Goal: Task Accomplishment & Management: Use online tool/utility

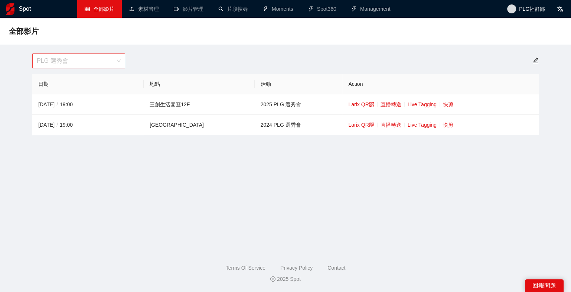
click at [82, 63] on span "PLG 選秀會" at bounding box center [79, 61] width 84 height 14
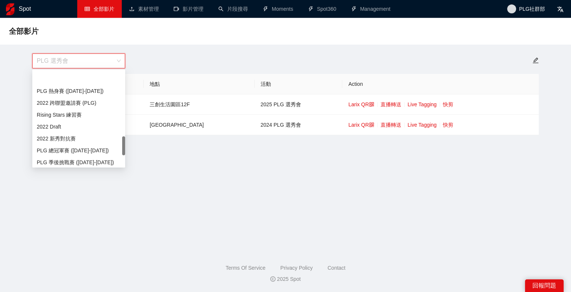
scroll to position [380, 0]
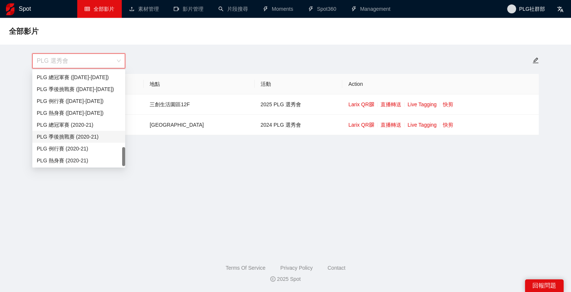
click at [186, 193] on main "全部影片 PLG 選秀會 日期 地點 活動 Action 2025-09-02 / 19:00 三創生活園區12F 2025 PLG 選秀會 Larix QR…" at bounding box center [285, 132] width 553 height 210
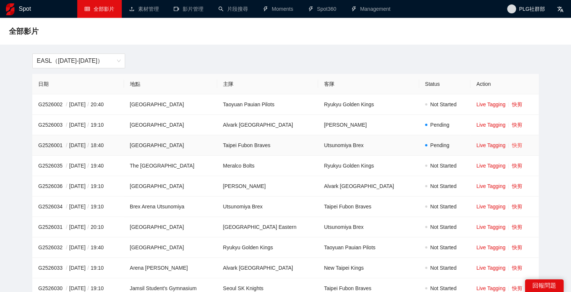
click at [516, 146] on link "快剪" at bounding box center [517, 145] width 10 height 6
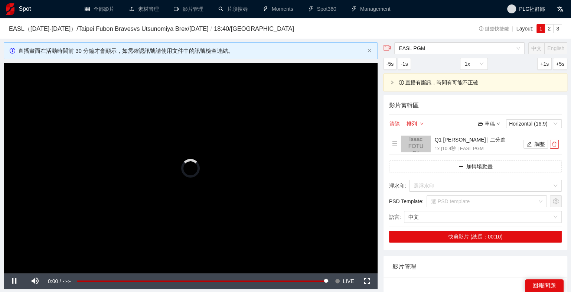
scroll to position [54, 0]
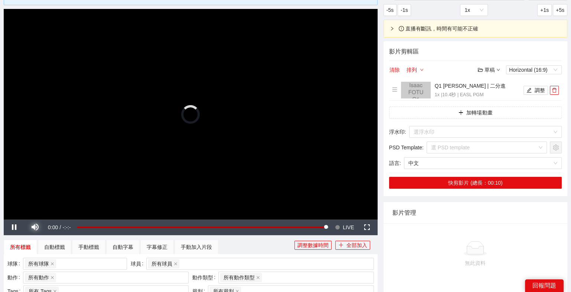
click at [33, 227] on span "Video Player" at bounding box center [35, 227] width 21 height 0
click at [16, 227] on span "Video Player" at bounding box center [14, 227] width 21 height 0
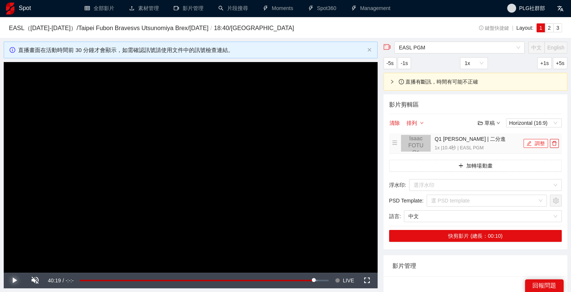
scroll to position [0, 0]
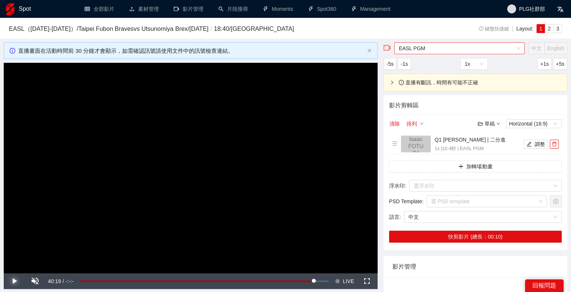
click at [470, 43] on span "EASL PGM" at bounding box center [459, 48] width 121 height 11
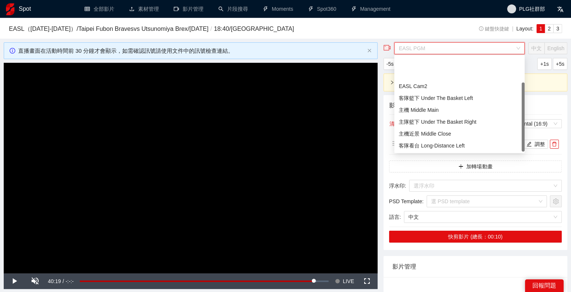
scroll to position [36, 0]
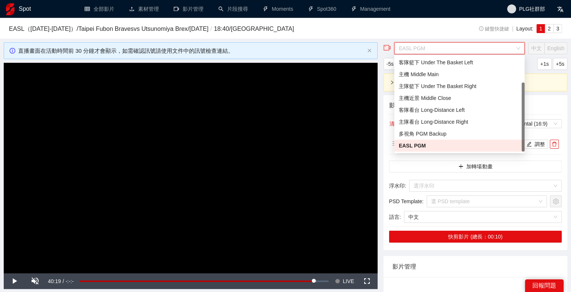
click at [447, 32] on div "EASL（2025-2026） / Taipei Fubon Braves vs Utsunomiya Brex / 2025-10-08 / 18:40 /…" at bounding box center [285, 30] width 553 height 13
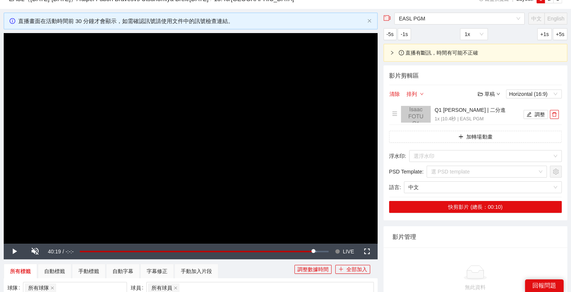
scroll to position [76, 0]
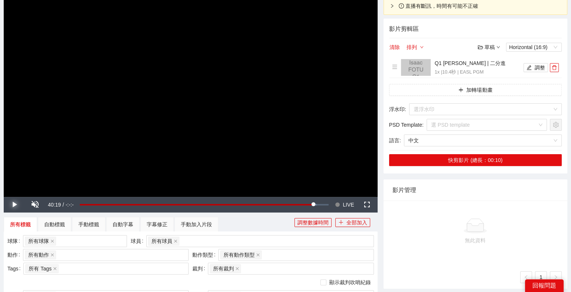
click at [16, 205] on span "Video Player" at bounding box center [14, 205] width 21 height 0
click at [36, 205] on span "Video Player" at bounding box center [35, 205] width 21 height 0
click at [14, 205] on span "Video Player" at bounding box center [14, 205] width 21 height 0
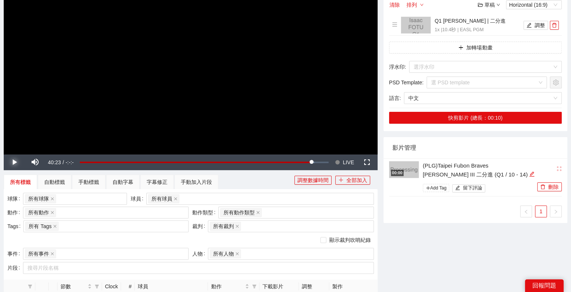
scroll to position [0, 0]
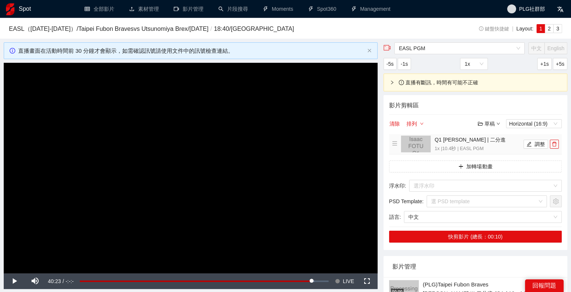
click at [531, 138] on li "Q1 Isaac FOTU | 二分進 1x | 10.4 秒 | EASL PGM 調整" at bounding box center [475, 144] width 167 height 17
click at [528, 143] on icon "edit" at bounding box center [529, 143] width 5 height 5
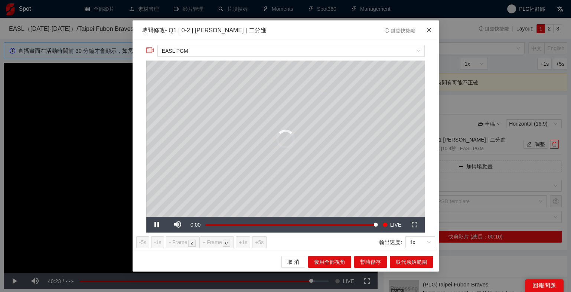
click at [430, 30] on icon "close" at bounding box center [429, 30] width 6 height 6
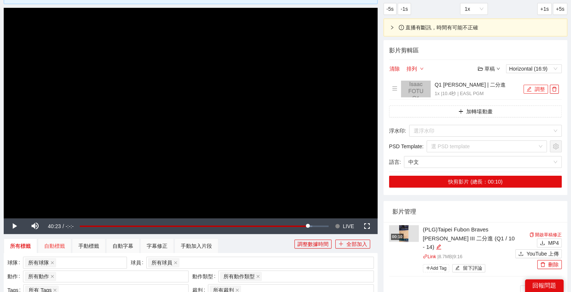
scroll to position [61, 0]
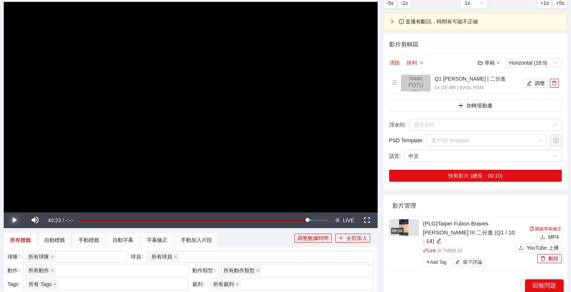
click at [14, 220] on span "Video Player" at bounding box center [14, 220] width 21 height 0
click at [339, 219] on span "Video Player" at bounding box center [337, 220] width 5 height 16
click at [16, 220] on span "Video Player" at bounding box center [14, 220] width 21 height 0
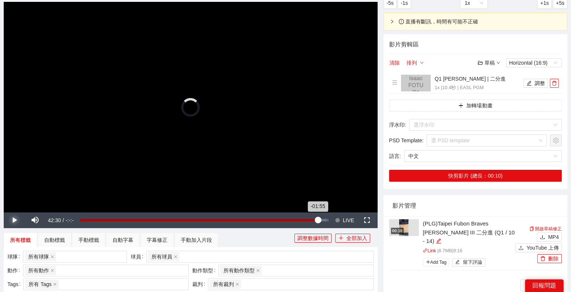
click at [318, 221] on div "Loaded : 99.10% -01:55 -01:55" at bounding box center [204, 220] width 256 height 16
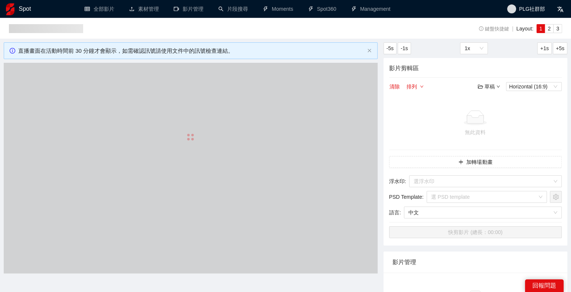
scroll to position [61, 0]
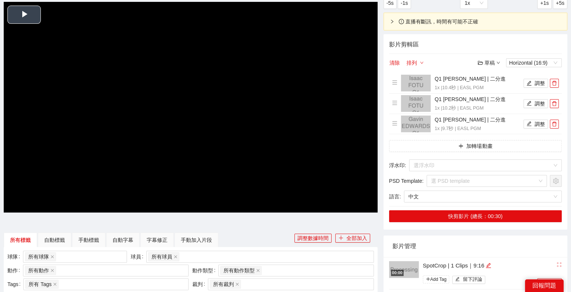
click at [24, 15] on span "Video Player" at bounding box center [24, 15] width 0 height 0
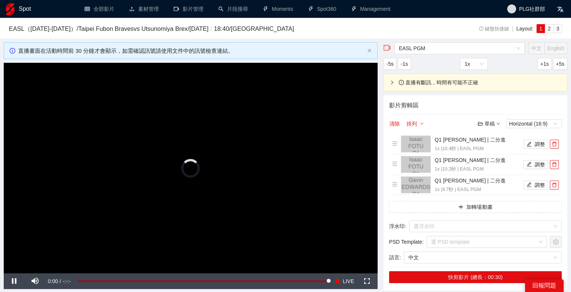
scroll to position [15, 0]
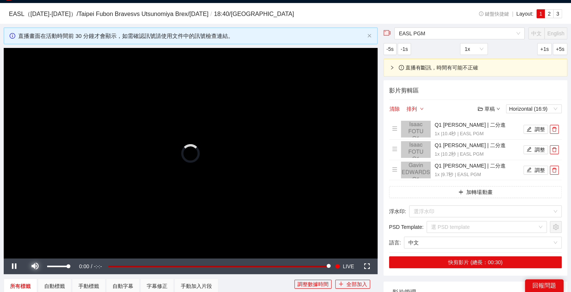
click at [36, 266] on span "Video Player" at bounding box center [35, 266] width 21 height 0
click at [221, 104] on video "Video Player" at bounding box center [191, 153] width 374 height 210
click at [345, 264] on span "LIVE" at bounding box center [348, 266] width 11 height 16
click at [31, 266] on span "Video Player" at bounding box center [35, 266] width 21 height 0
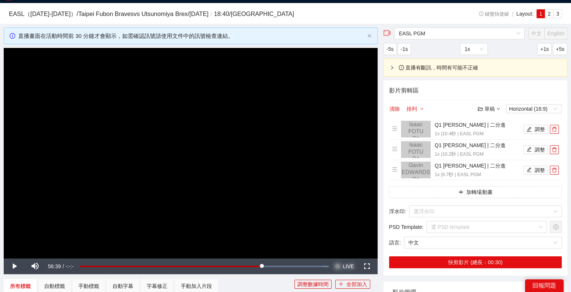
click at [345, 267] on span "LIVE" at bounding box center [348, 266] width 11 height 16
click at [16, 266] on span "Video Player" at bounding box center [14, 266] width 21 height 0
click at [556, 127] on icon "delete" at bounding box center [554, 129] width 5 height 5
click at [556, 147] on icon "delete" at bounding box center [554, 149] width 5 height 5
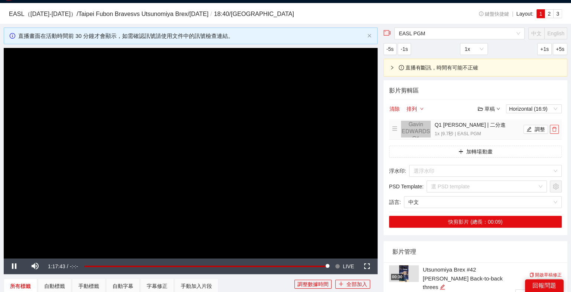
click at [556, 127] on icon "delete" at bounding box center [554, 129] width 5 height 5
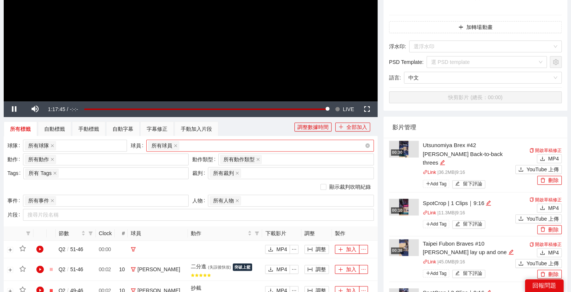
scroll to position [139, 0]
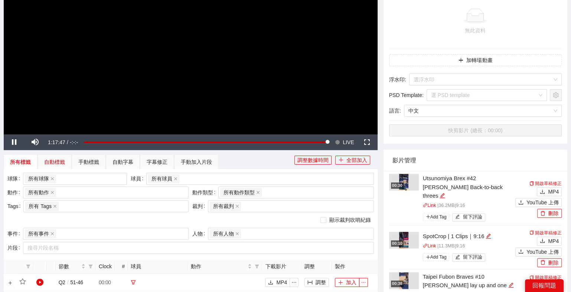
click at [63, 162] on div "自動標籤" at bounding box center [54, 162] width 21 height 8
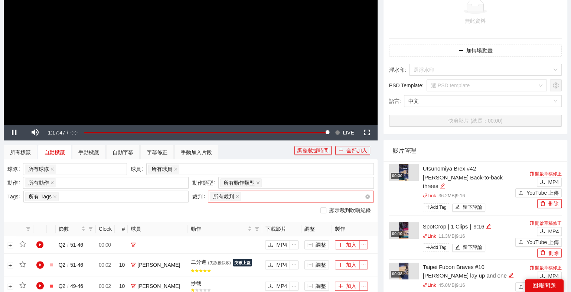
scroll to position [149, 0]
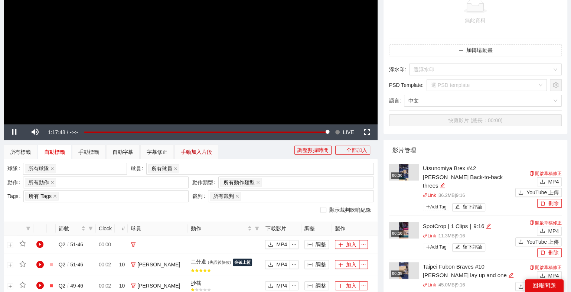
click at [192, 153] on div "手動加入片段" at bounding box center [196, 152] width 31 height 8
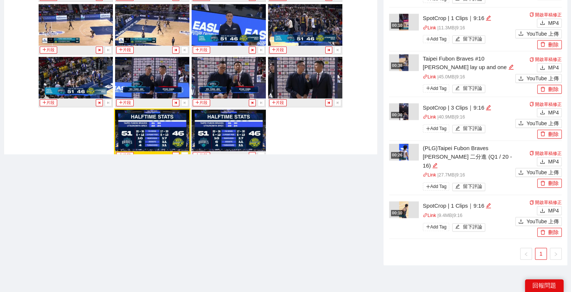
scroll to position [337, 0]
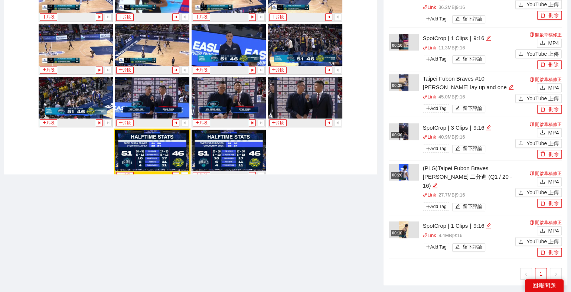
click at [124, 119] on button "片段" at bounding box center [124, 122] width 17 height 7
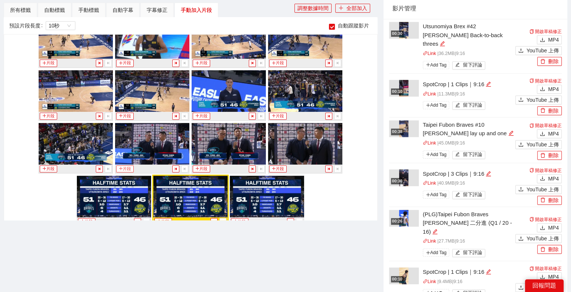
scroll to position [3231, 0]
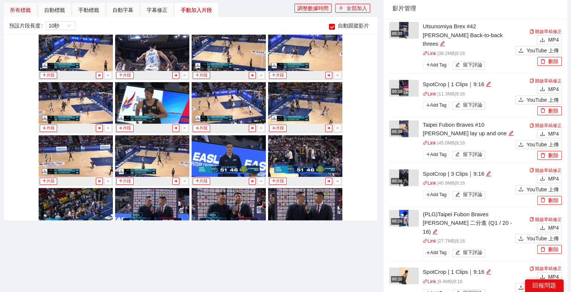
click at [27, 6] on div "所有標籤" at bounding box center [20, 10] width 21 height 8
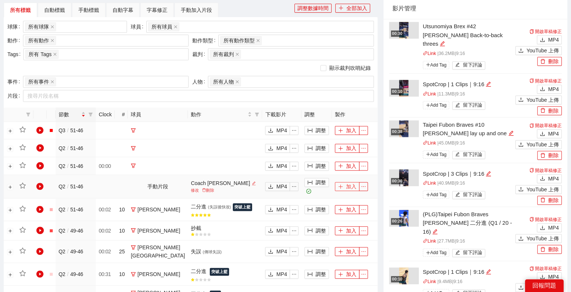
click at [349, 185] on button "加入" at bounding box center [347, 186] width 25 height 9
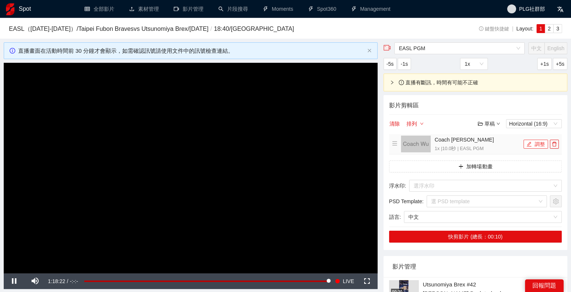
click at [537, 143] on button "調整" at bounding box center [536, 144] width 25 height 9
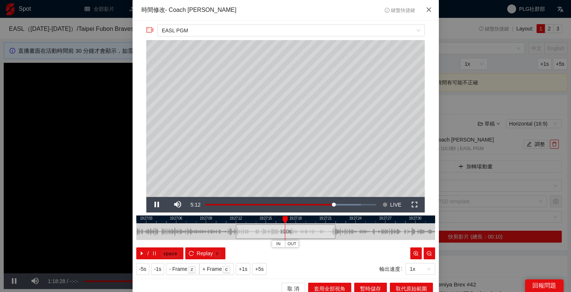
click at [429, 13] on span "Close" at bounding box center [429, 10] width 20 height 20
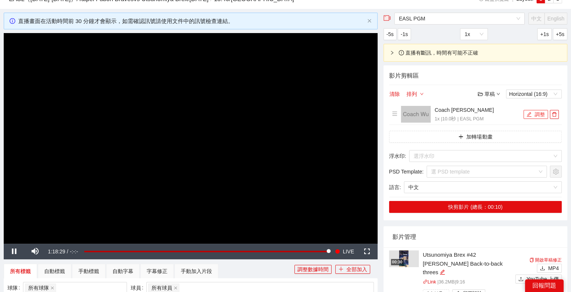
scroll to position [35, 0]
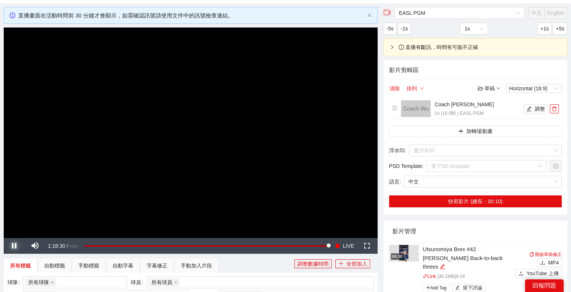
click at [13, 246] on span "Video Player" at bounding box center [14, 246] width 21 height 0
click at [539, 110] on button "調整" at bounding box center [536, 108] width 25 height 9
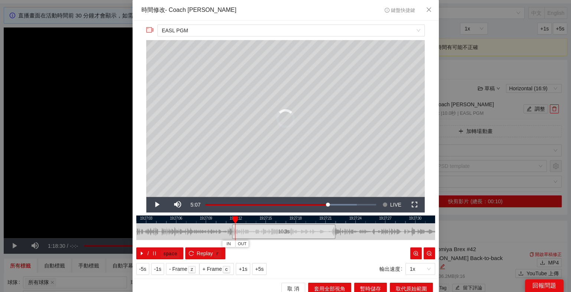
drag, startPoint x: 235, startPoint y: 231, endPoint x: 172, endPoint y: 234, distance: 63.6
click at [231, 234] on div at bounding box center [233, 231] width 4 height 17
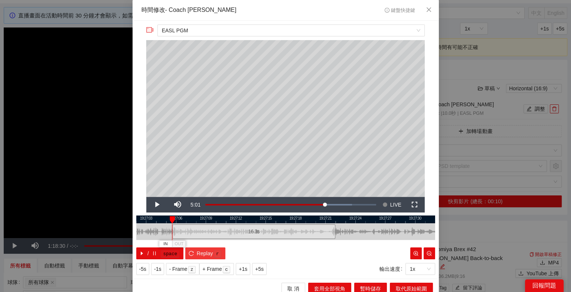
click at [194, 252] on button "Replay r" at bounding box center [205, 253] width 40 height 12
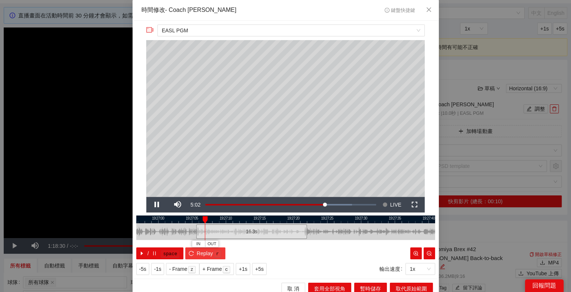
scroll to position [6, 0]
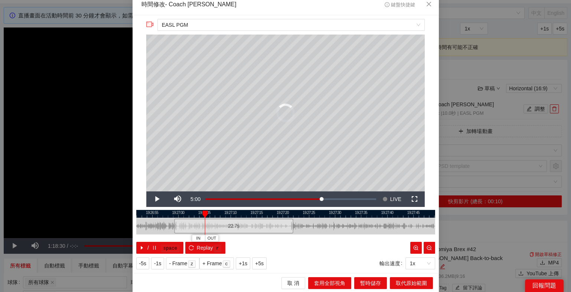
drag, startPoint x: 210, startPoint y: 224, endPoint x: 176, endPoint y: 229, distance: 33.8
click at [176, 229] on div at bounding box center [175, 226] width 4 height 17
click at [193, 249] on button "Replay r" at bounding box center [205, 248] width 40 height 12
drag, startPoint x: 191, startPoint y: 228, endPoint x: 174, endPoint y: 227, distance: 17.1
click at [174, 227] on div "22.7 s" at bounding box center [217, 226] width 119 height 14
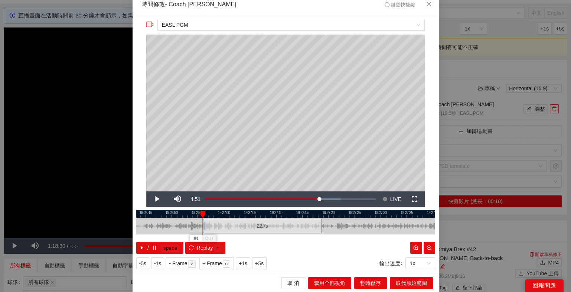
drag, startPoint x: 189, startPoint y: 214, endPoint x: 235, endPoint y: 214, distance: 46.0
click at [235, 214] on div at bounding box center [331, 214] width 299 height 8
drag, startPoint x: 203, startPoint y: 226, endPoint x: 166, endPoint y: 230, distance: 37.4
click at [166, 230] on div at bounding box center [167, 226] width 4 height 17
drag, startPoint x: 165, startPoint y: 226, endPoint x: 200, endPoint y: 224, distance: 35.3
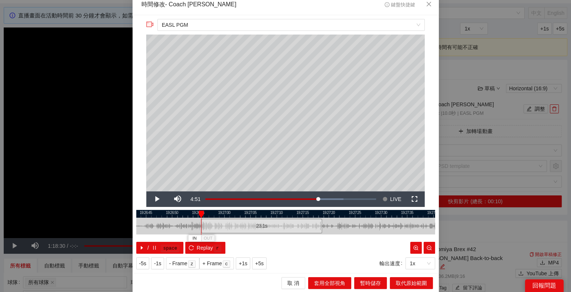
click at [200, 224] on div at bounding box center [202, 226] width 4 height 17
click at [158, 252] on button "/ space" at bounding box center [160, 248] width 48 height 12
drag, startPoint x: 232, startPoint y: 228, endPoint x: 242, endPoint y: 228, distance: 9.3
click at [242, 228] on div "23.1 s" at bounding box center [271, 226] width 121 height 14
click at [153, 244] on button "/ space" at bounding box center [160, 248] width 48 height 12
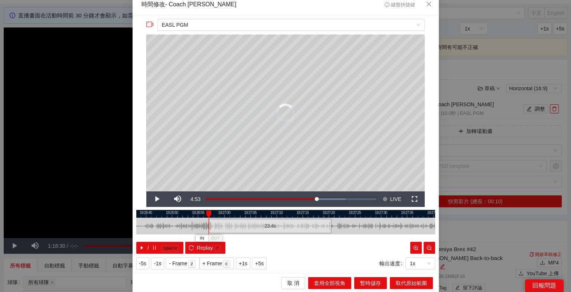
click at [209, 226] on div at bounding box center [210, 226] width 4 height 17
click at [155, 248] on icon "pause" at bounding box center [154, 247] width 5 height 5
drag, startPoint x: 208, startPoint y: 225, endPoint x: 203, endPoint y: 225, distance: 4.8
click at [203, 225] on div at bounding box center [204, 226] width 4 height 17
click at [150, 252] on button "/ space" at bounding box center [160, 248] width 48 height 12
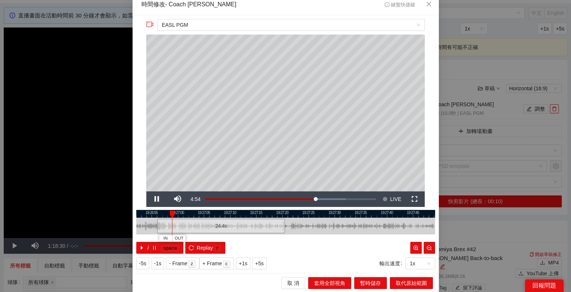
drag, startPoint x: 316, startPoint y: 212, endPoint x: 256, endPoint y: 208, distance: 60.3
click at [256, 208] on div "**********" at bounding box center [286, 144] width 306 height 258
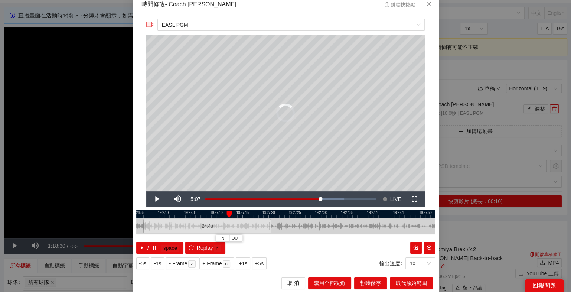
drag, startPoint x: 163, startPoint y: 212, endPoint x: 229, endPoint y: 213, distance: 65.7
click at [229, 213] on div at bounding box center [228, 214] width 5 height 7
drag, startPoint x: 270, startPoint y: 226, endPoint x: 318, endPoint y: 225, distance: 48.3
click at [318, 225] on div at bounding box center [316, 226] width 4 height 17
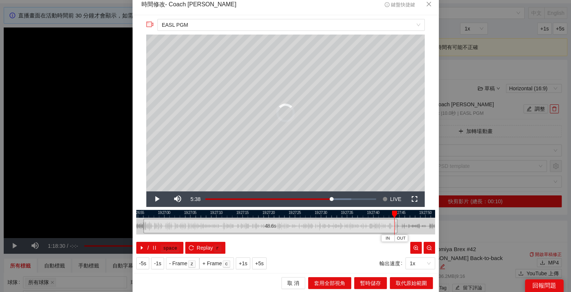
drag, startPoint x: 317, startPoint y: 223, endPoint x: 395, endPoint y: 228, distance: 78.1
click at [395, 228] on div at bounding box center [396, 226] width 4 height 17
drag, startPoint x: 397, startPoint y: 213, endPoint x: 363, endPoint y: 213, distance: 33.8
click at [385, 213] on div at bounding box center [387, 214] width 5 height 7
click at [142, 247] on icon "caret-right" at bounding box center [141, 247] width 5 height 5
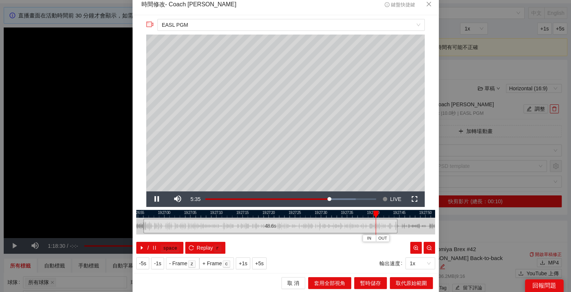
drag, startPoint x: 353, startPoint y: 210, endPoint x: 306, endPoint y: 211, distance: 46.4
click at [306, 212] on div at bounding box center [285, 214] width 299 height 8
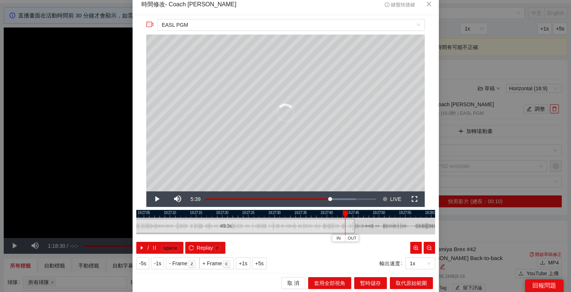
drag, startPoint x: 350, startPoint y: 225, endPoint x: 368, endPoint y: 225, distance: 18.2
click at [356, 225] on div at bounding box center [353, 226] width 4 height 17
drag, startPoint x: 368, startPoint y: 214, endPoint x: 343, endPoint y: 213, distance: 25.6
click at [366, 214] on div at bounding box center [368, 214] width 5 height 7
click at [144, 246] on icon "caret-right" at bounding box center [141, 247] width 5 height 5
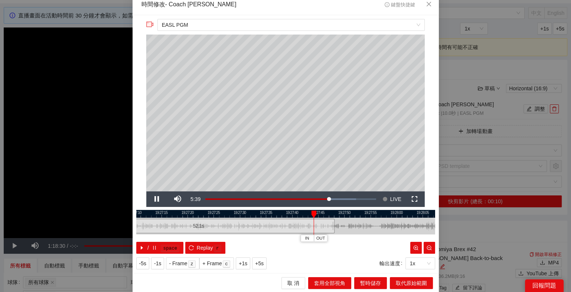
drag, startPoint x: 385, startPoint y: 213, endPoint x: 341, endPoint y: 209, distance: 44.3
click at [341, 209] on div "**********" at bounding box center [286, 144] width 306 height 258
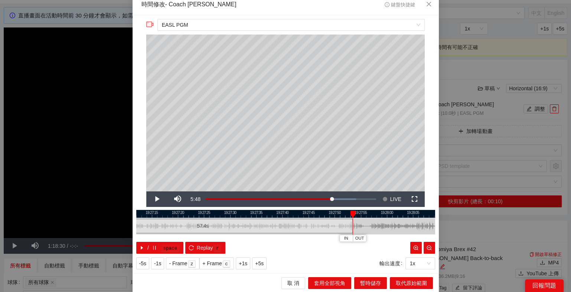
drag, startPoint x: 322, startPoint y: 225, endPoint x: 350, endPoint y: 224, distance: 27.8
click at [350, 224] on div at bounding box center [351, 226] width 4 height 17
drag, startPoint x: 353, startPoint y: 213, endPoint x: 329, endPoint y: 211, distance: 24.2
click at [347, 212] on div at bounding box center [349, 214] width 5 height 7
drag, startPoint x: 352, startPoint y: 228, endPoint x: 373, endPoint y: 230, distance: 20.5
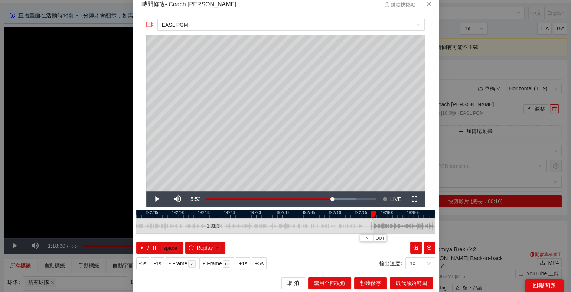
click at [373, 230] on div "19:27:10 19:27:15 19:27:20 19:27:25 19:27:30 19:27:35 19:27:40 19:27:45 19:27:5…" at bounding box center [285, 232] width 299 height 44
click at [376, 283] on span "暫時儲存" at bounding box center [370, 283] width 21 height 8
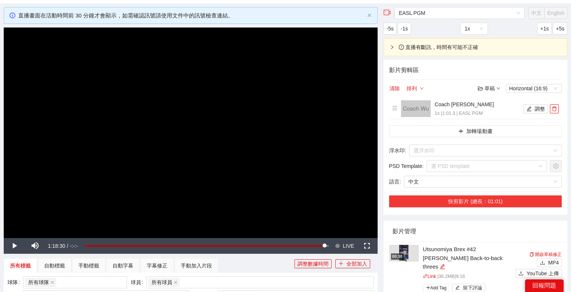
click at [510, 199] on button "快剪影片 (總長：01:01)" at bounding box center [475, 201] width 173 height 12
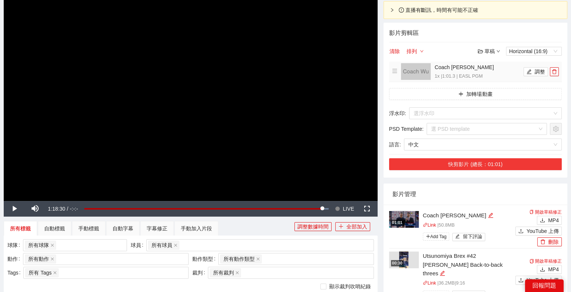
scroll to position [132, 0]
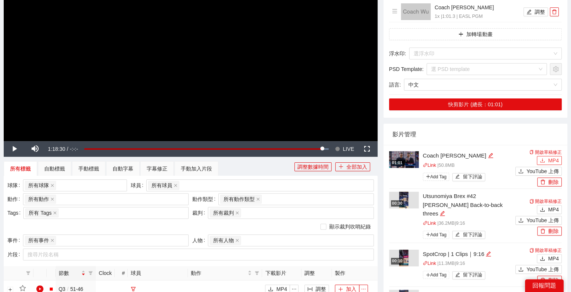
click at [548, 160] on button "MP4" at bounding box center [549, 160] width 25 height 9
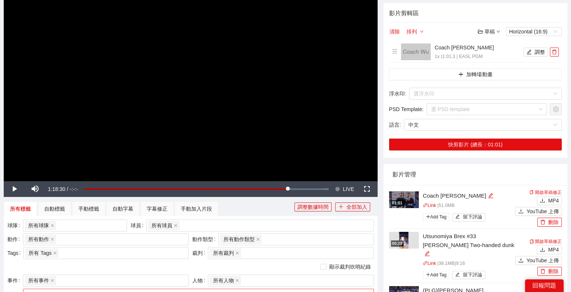
scroll to position [283, 0]
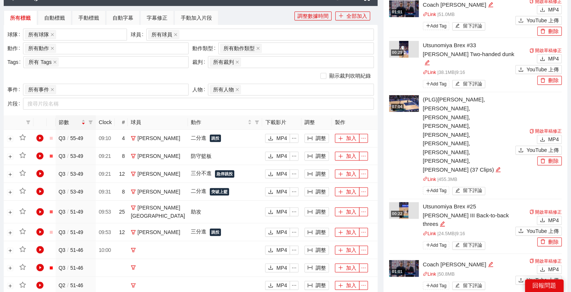
click at [73, 39] on div "所有球隊" at bounding box center [75, 35] width 104 height 12
click at [73, 37] on div "所有球隊" at bounding box center [71, 34] width 93 height 10
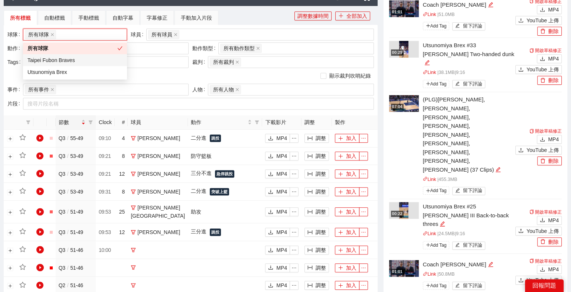
click at [84, 65] on div "Taipei Fubon Braves" at bounding box center [75, 60] width 104 height 12
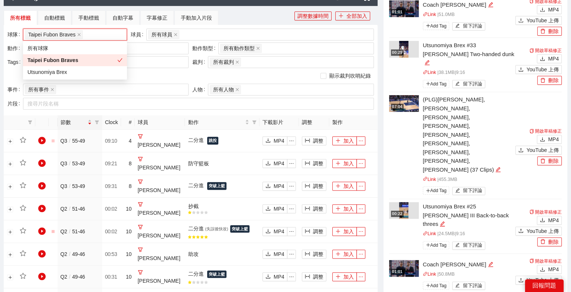
click at [183, 72] on div "顯示裁判吹哨紀錄" at bounding box center [190, 76] width 366 height 8
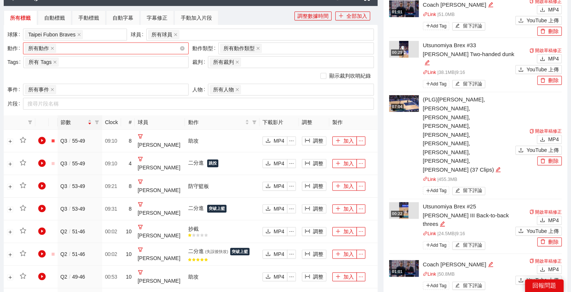
click at [127, 46] on div "所有動作 + 0 ..." at bounding box center [102, 48] width 154 height 10
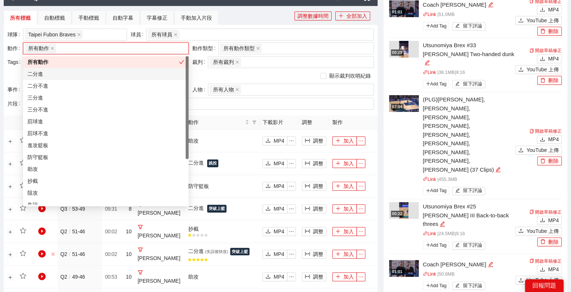
click at [109, 76] on div "二分進" at bounding box center [105, 74] width 157 height 8
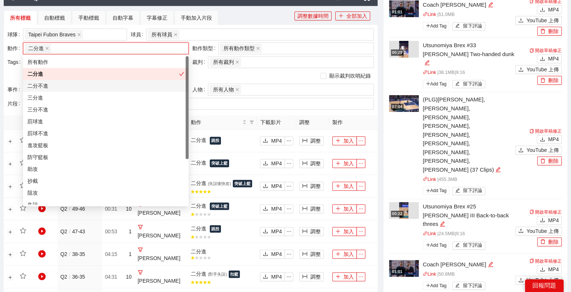
click at [95, 94] on div "三分進" at bounding box center [105, 98] width 157 height 8
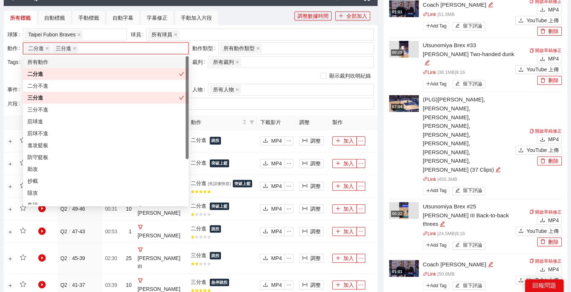
click at [199, 72] on div "顯示裁判吹哨紀錄" at bounding box center [190, 76] width 366 height 8
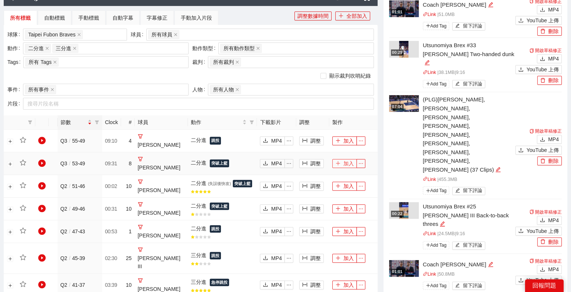
click at [346, 159] on button "加入" at bounding box center [344, 163] width 25 height 9
click at [346, 137] on button "加入" at bounding box center [344, 140] width 25 height 9
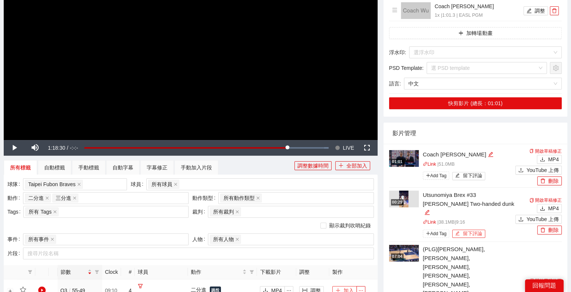
scroll to position [0, 0]
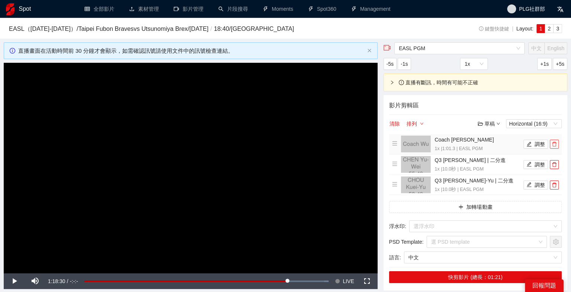
click at [553, 144] on icon "delete" at bounding box center [554, 143] width 5 height 5
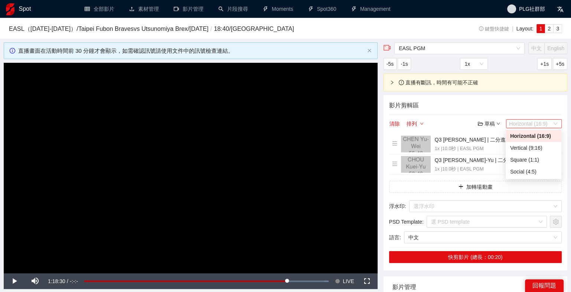
click at [529, 126] on span "Horizontal (16:9)" at bounding box center [534, 124] width 50 height 8
click at [529, 172] on div "Social (4:5)" at bounding box center [533, 171] width 47 height 8
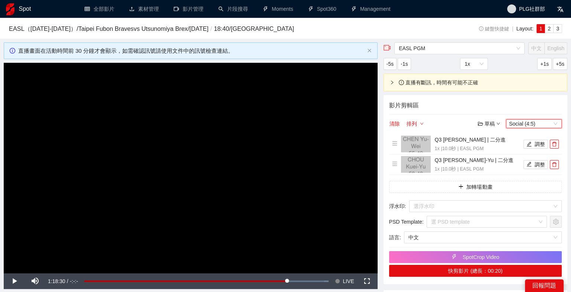
click at [518, 85] on div "直播有斷訊，時間有可能不正確" at bounding box center [480, 82] width 162 height 8
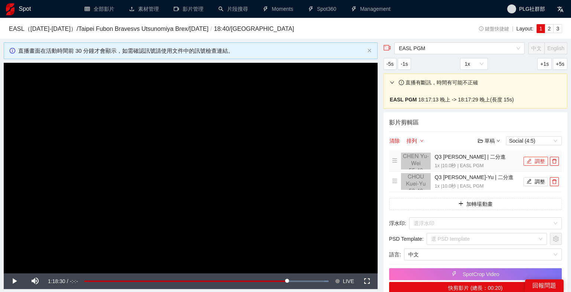
click at [535, 163] on button "調整" at bounding box center [536, 161] width 25 height 9
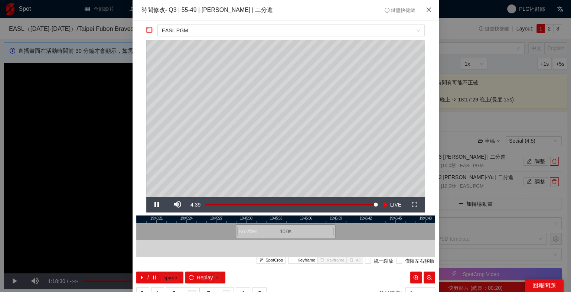
click at [425, 9] on span "Close" at bounding box center [429, 10] width 20 height 20
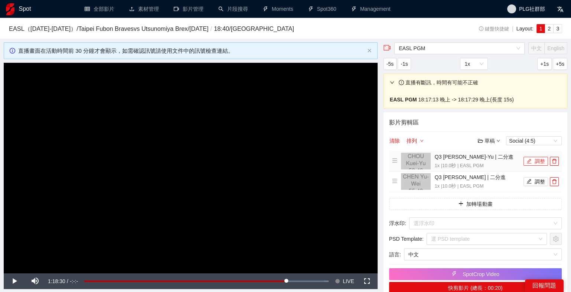
click at [538, 163] on button "調整" at bounding box center [536, 161] width 25 height 9
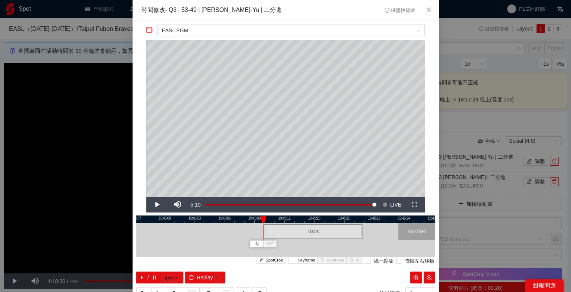
drag, startPoint x: 270, startPoint y: 231, endPoint x: 298, endPoint y: 231, distance: 27.5
click at [298, 231] on div "10.0 s" at bounding box center [313, 231] width 100 height 14
click at [151, 274] on button "/ space" at bounding box center [160, 277] width 48 height 12
click at [432, 10] on span "Close" at bounding box center [429, 10] width 20 height 20
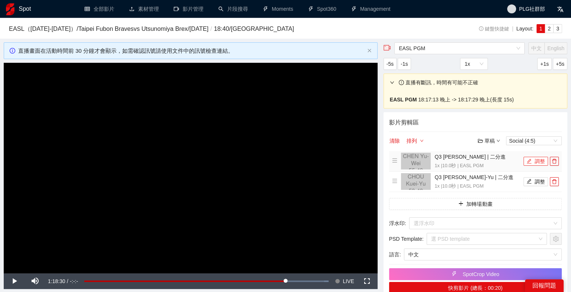
click at [540, 162] on button "調整" at bounding box center [536, 161] width 25 height 9
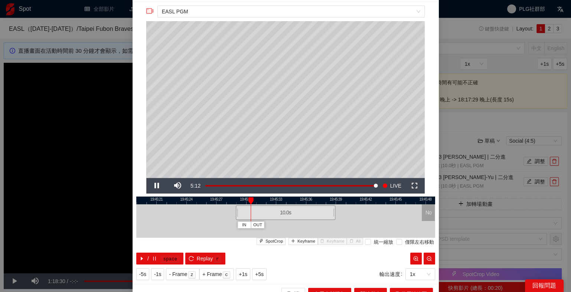
scroll to position [30, 0]
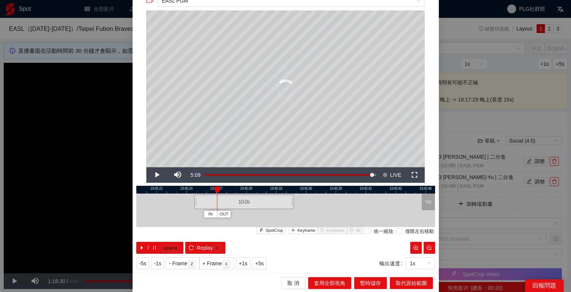
drag, startPoint x: 268, startPoint y: 202, endPoint x: 232, endPoint y: 202, distance: 36.0
click at [232, 202] on div "10.0 s" at bounding box center [244, 202] width 100 height 14
click at [146, 250] on button "/ space" at bounding box center [160, 248] width 48 height 12
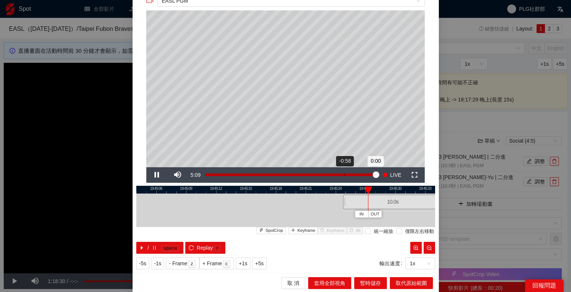
drag, startPoint x: 195, startPoint y: 190, endPoint x: 344, endPoint y: 170, distance: 150.6
click at [344, 170] on div "**********" at bounding box center [286, 132] width 306 height 282
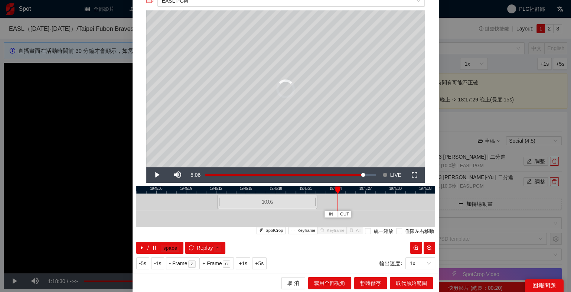
drag, startPoint x: 361, startPoint y: 200, endPoint x: 234, endPoint y: 202, distance: 127.0
click at [234, 202] on div "10.0 s" at bounding box center [268, 202] width 100 height 14
click at [154, 243] on button "/ space" at bounding box center [160, 248] width 48 height 12
drag, startPoint x: 269, startPoint y: 192, endPoint x: 232, endPoint y: 192, distance: 36.4
click at [233, 192] on div at bounding box center [285, 190] width 299 height 8
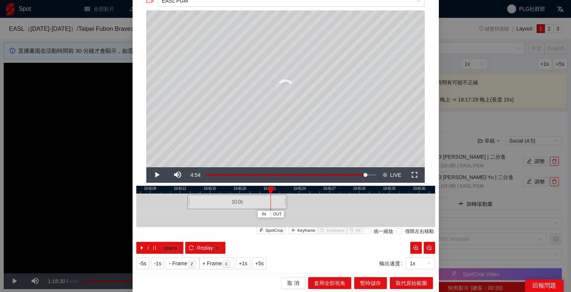
drag, startPoint x: 242, startPoint y: 203, endPoint x: 284, endPoint y: 203, distance: 42.0
click at [284, 203] on div "10.0 s" at bounding box center [237, 202] width 100 height 14
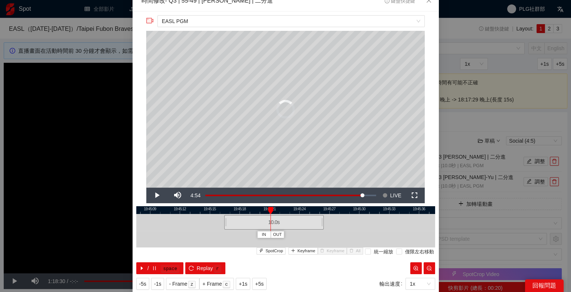
scroll to position [0, 0]
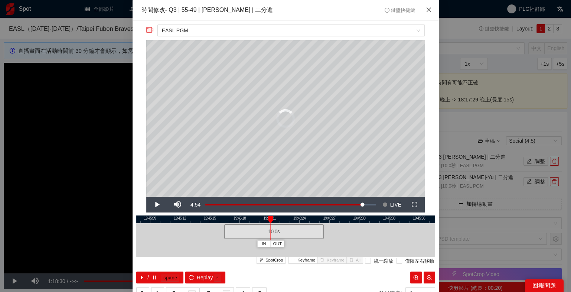
click at [430, 8] on icon "close" at bounding box center [429, 10] width 6 height 6
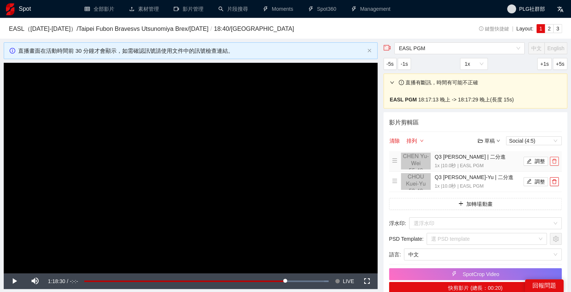
click at [553, 159] on icon "delete" at bounding box center [554, 161] width 4 height 5
click at [553, 179] on icon "delete" at bounding box center [554, 181] width 4 height 5
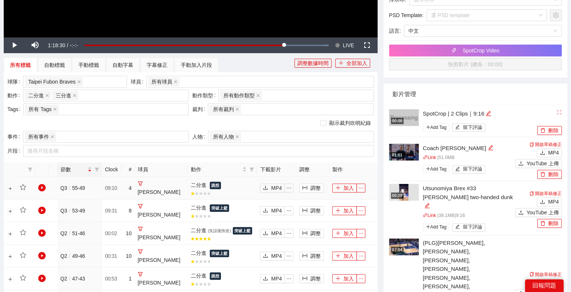
scroll to position [252, 0]
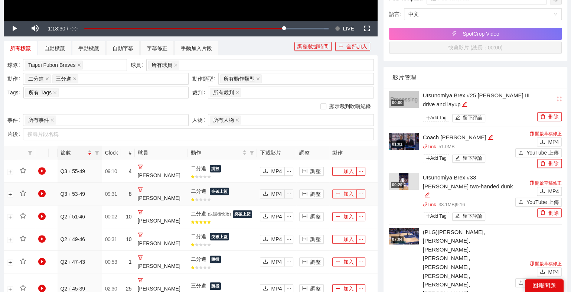
click at [337, 193] on icon "plus" at bounding box center [337, 193] width 5 height 5
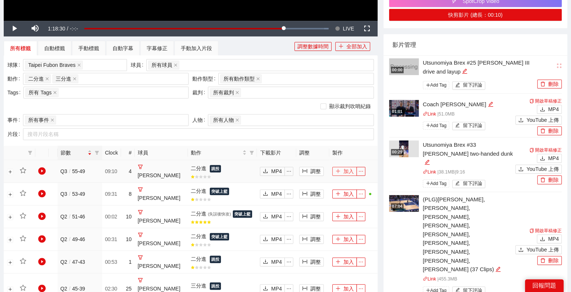
click at [348, 173] on button "加入" at bounding box center [344, 171] width 25 height 9
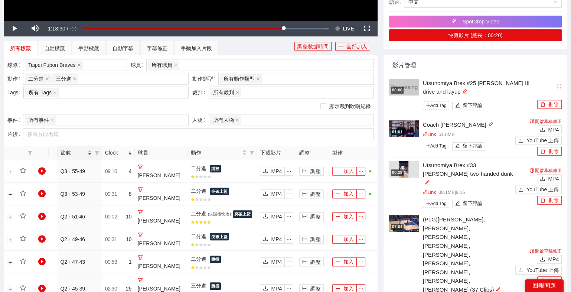
scroll to position [0, 0]
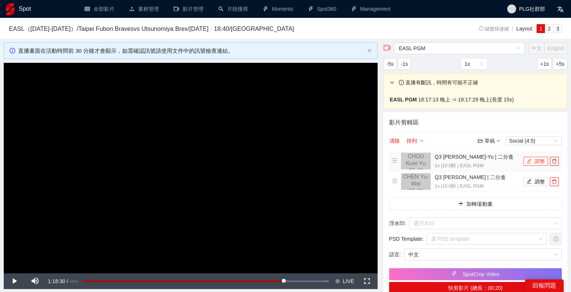
click at [536, 161] on button "調整" at bounding box center [536, 161] width 25 height 9
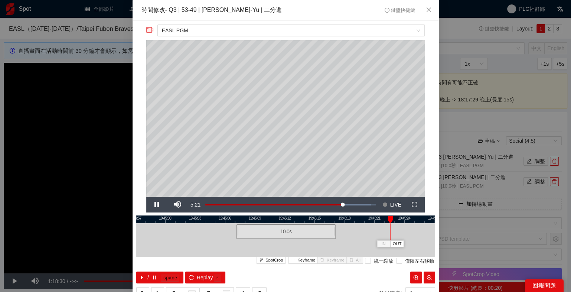
drag, startPoint x: 303, startPoint y: 222, endPoint x: 368, endPoint y: 222, distance: 65.3
click at [368, 222] on div at bounding box center [286, 219] width 299 height 8
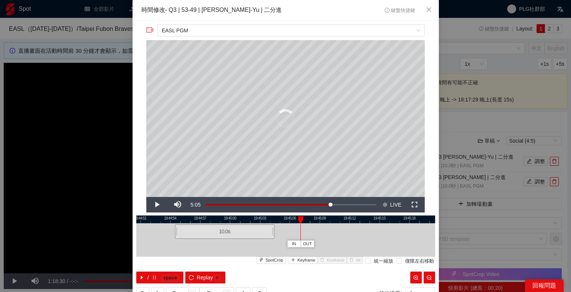
drag, startPoint x: 362, startPoint y: 234, endPoint x: 235, endPoint y: 234, distance: 126.6
click at [235, 234] on div "10.0 s" at bounding box center [225, 231] width 100 height 14
drag, startPoint x: 233, startPoint y: 217, endPoint x: 324, endPoint y: 218, distance: 91.0
click at [324, 218] on div at bounding box center [288, 219] width 299 height 8
drag, startPoint x: 314, startPoint y: 230, endPoint x: 260, endPoint y: 237, distance: 53.9
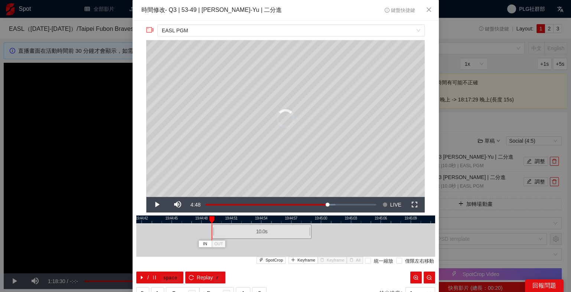
click at [260, 237] on div "10.0 s" at bounding box center [262, 231] width 100 height 14
click at [152, 278] on icon "pause" at bounding box center [154, 277] width 5 height 5
click at [425, 8] on span "Close" at bounding box center [429, 10] width 20 height 20
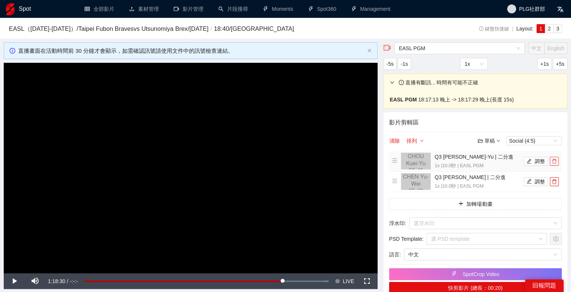
click at [556, 160] on icon "delete" at bounding box center [554, 161] width 5 height 5
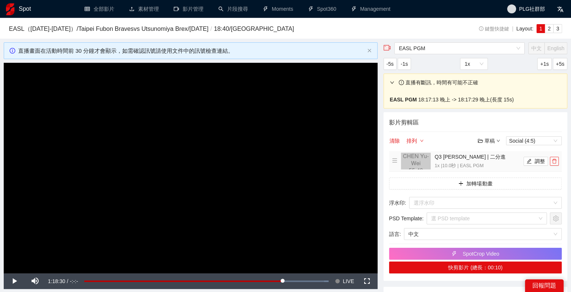
click at [556, 160] on icon "delete" at bounding box center [554, 161] width 5 height 5
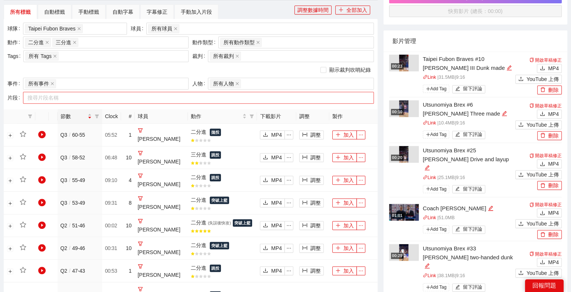
scroll to position [290, 0]
